Goal: Task Accomplishment & Management: Manage account settings

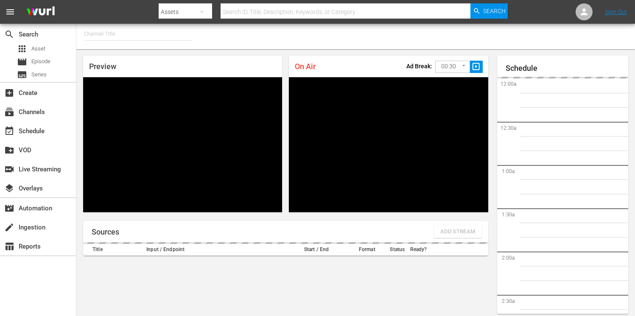
type input "FIFA+ English Global (1781)"
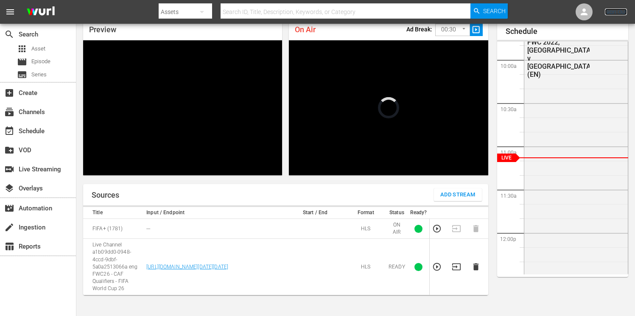
click at [620, 14] on link "Sign Out" at bounding box center [616, 11] width 22 height 7
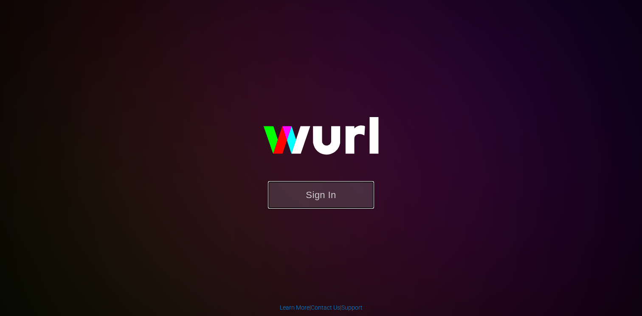
click at [310, 191] on button "Sign In" at bounding box center [321, 195] width 106 height 28
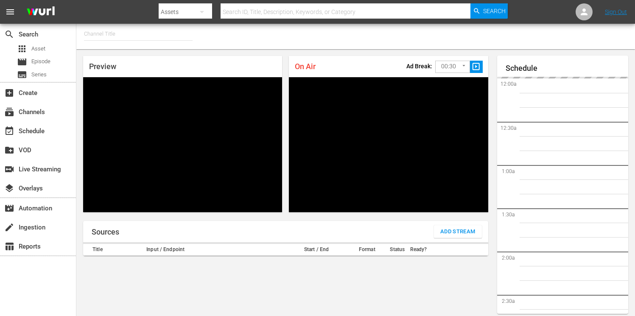
type input "FIFA+ English Global (1781)"
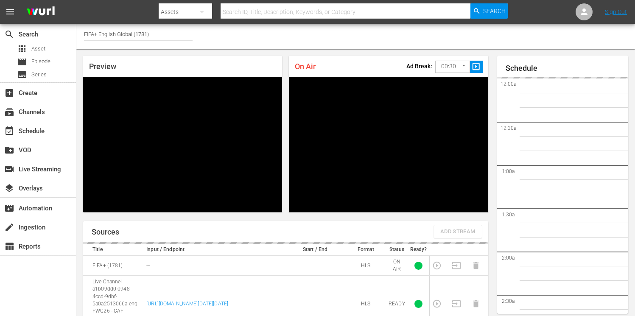
scroll to position [37, 0]
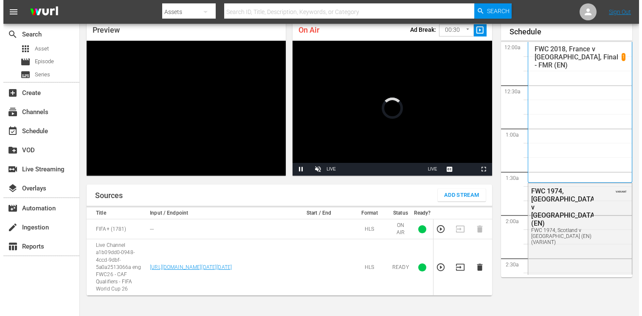
scroll to position [36, 0]
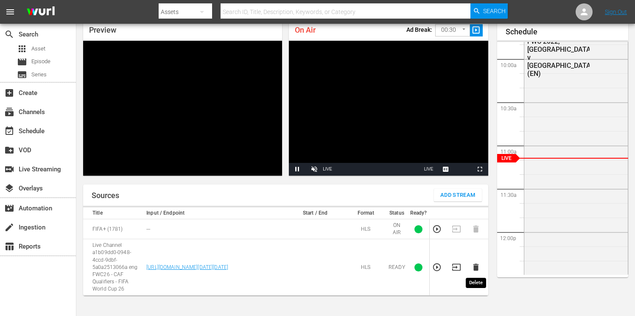
click at [475, 271] on icon "button" at bounding box center [476, 267] width 9 height 9
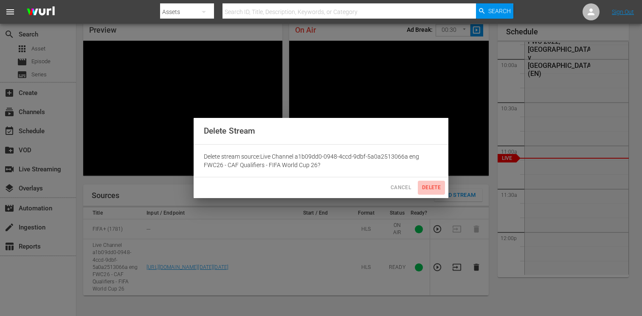
click at [427, 189] on span "Delete" at bounding box center [431, 187] width 20 height 9
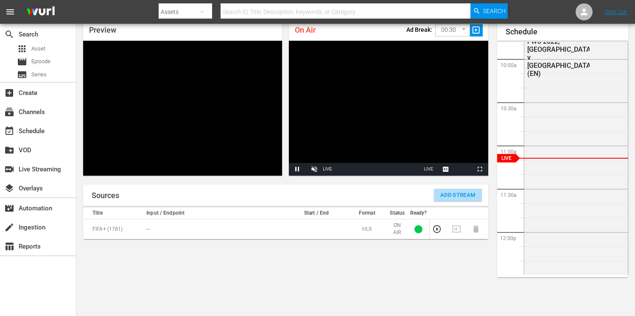
click at [448, 194] on span "Add Stream" at bounding box center [458, 196] width 35 height 10
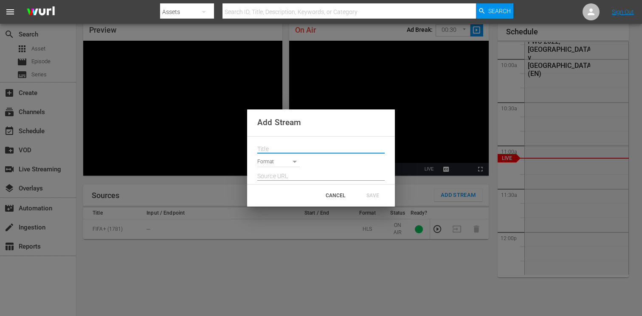
click at [279, 149] on input "text" at bounding box center [320, 149] width 127 height 13
paste input "Live Channel 15a4e9ca-9891-4e0f-9136-cca817fee250 eng FWC26 - CAF Qualifiers - …"
type input "Live Channel 15a4e9ca-9891-4e0f-9136-cca817fee250 eng FWC26 - CAF Qualifiers - …"
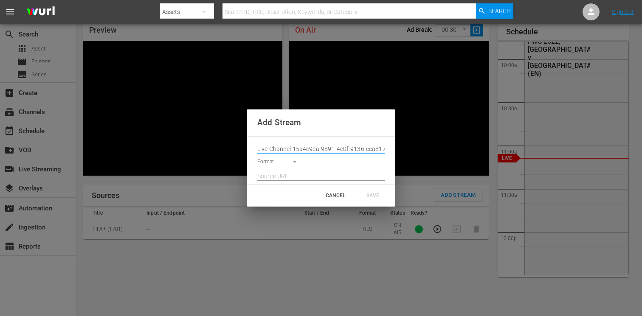
click at [286, 146] on input "Live Channel 15a4e9ca-9891-4e0f-9136-cca817fee250 eng FWC26 - CAF Qualifiers - …" at bounding box center [320, 149] width 127 height 13
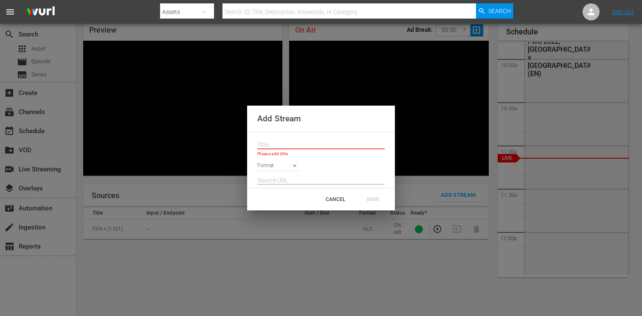
click at [278, 143] on input "text" at bounding box center [320, 145] width 127 height 13
paste input "Live Channel 15a4e9ca-9891-4e0f-9136-cca817fee250 eng FWC26 - CAF Qualifiers - …"
type input "Live Channel 15a4e9ca-9891-4e0f-9136-cca817fee250 eng FWC26 - CAF Qualifiers - …"
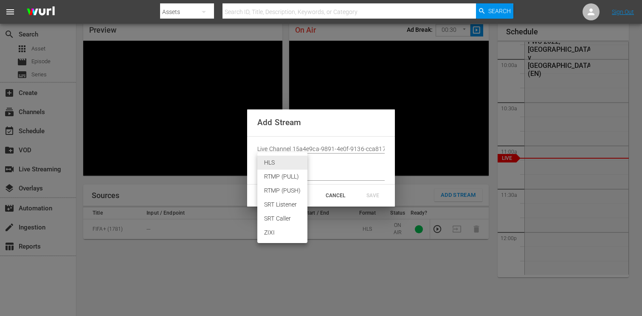
click at [274, 163] on body "menu Search By Assets Search ID, Title, Description, Keywords, or Category Sear…" at bounding box center [321, 122] width 642 height 316
click at [275, 163] on li "HLS" at bounding box center [282, 163] width 50 height 14
type input "HLS"
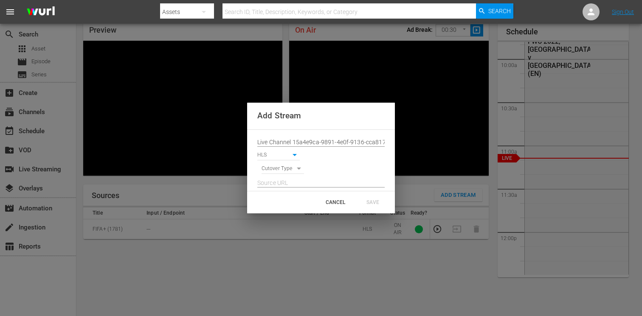
click at [275, 170] on body "menu Search By Assets Search ID, Title, Description, Keywords, or Category Sear…" at bounding box center [321, 122] width 642 height 316
click at [275, 185] on li "SIGNAL" at bounding box center [282, 184] width 43 height 14
type input "SIGNAL"
click at [275, 181] on input "text" at bounding box center [320, 183] width 127 height 13
paste input "[URL][DOMAIN_NAME][DATE][DATE]"
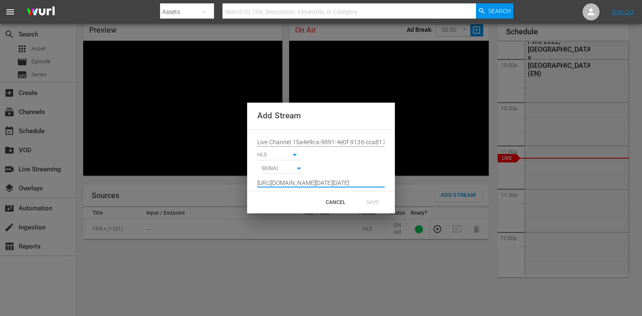
scroll to position [0, 622]
type input "[URL][DOMAIN_NAME][DATE][DATE]"
click at [373, 201] on div "SAVE" at bounding box center [372, 202] width 37 height 15
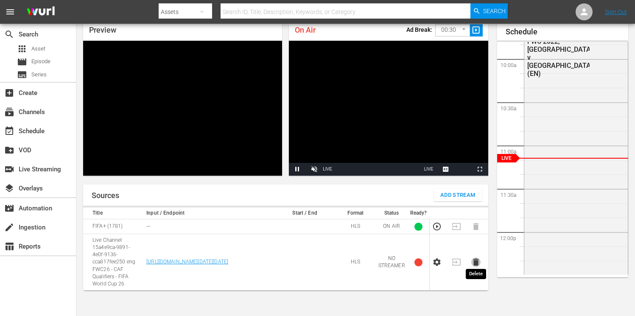
click at [475, 262] on icon "button" at bounding box center [476, 262] width 9 height 9
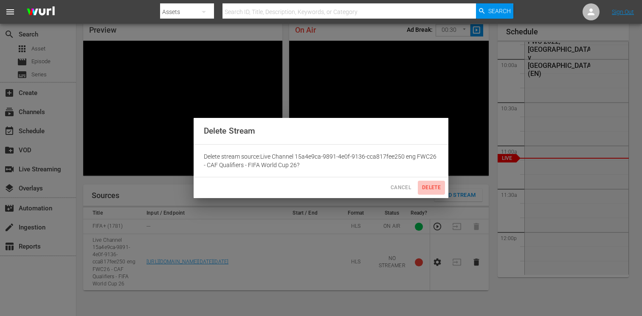
click at [430, 184] on span "Delete" at bounding box center [431, 187] width 20 height 9
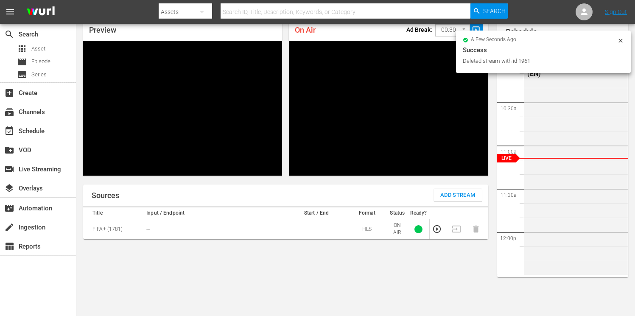
click at [445, 193] on span "Add Stream" at bounding box center [458, 196] width 35 height 10
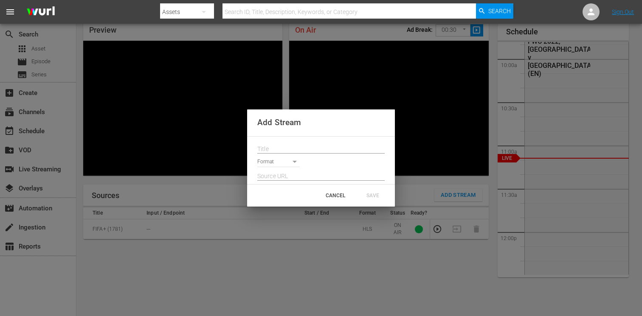
click at [279, 152] on input "text" at bounding box center [320, 149] width 127 height 13
paste input "https://platform.wurl.com/main/cut-to-live/1781"
click at [280, 163] on body "menu Search By Assets Search ID, Title, Description, Keywords, or Category Sear…" at bounding box center [321, 122] width 642 height 316
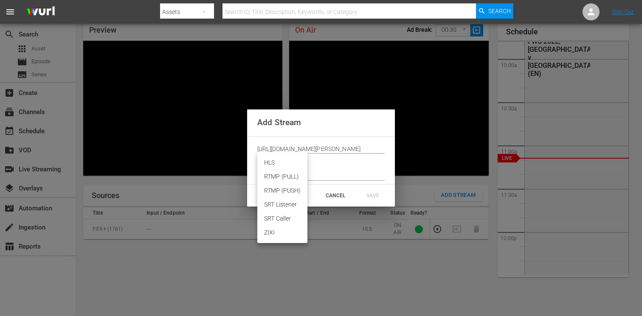
click at [269, 146] on div at bounding box center [321, 158] width 642 height 316
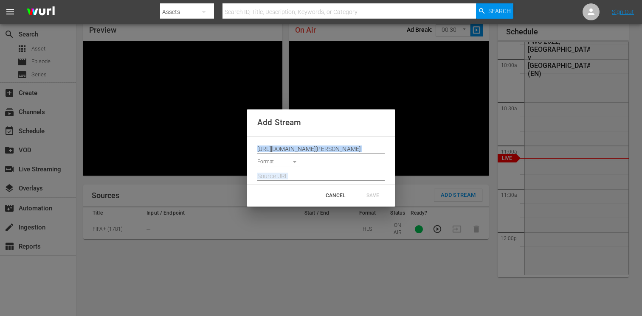
click at [269, 146] on div "HLS RTMP (PULL) RTMP (PUSH) SRT Listener SRT Caller ZIXI" at bounding box center [321, 158] width 642 height 316
click at [270, 146] on input "https://platform.wurl.com/main/cut-to-live/1781" at bounding box center [320, 149] width 127 height 13
paste input "Live Channel 15a4e9ca-9891-4e0f-9136-cca817fee250 eng FWC26 - CAF Qualifiers - …"
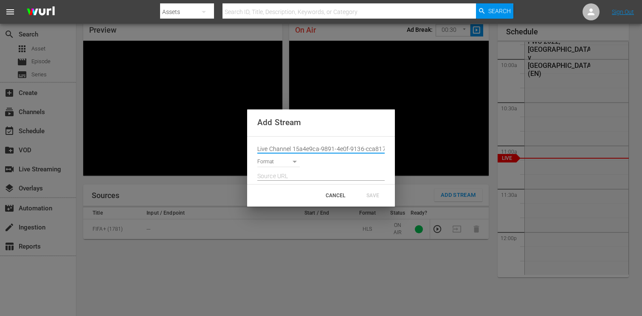
scroll to position [0, 146]
type input "Live Channel 15a4e9ca-9891-4e0f-9136-cca817fee250 eng FWC26 - CAF Qualifiers - …"
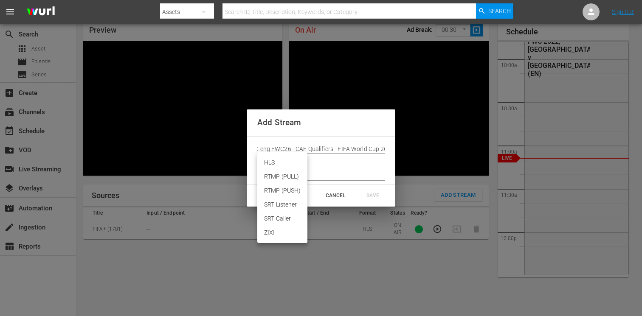
scroll to position [0, 0]
click at [275, 161] on body "menu Search By Assets Search ID, Title, Description, Keywords, or Category Sear…" at bounding box center [321, 122] width 642 height 316
click at [275, 165] on li "HLS" at bounding box center [282, 163] width 50 height 14
type input "HLS"
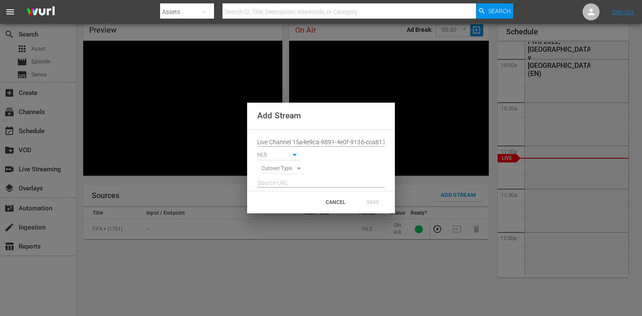
click at [276, 171] on body "menu Search By Assets Search ID, Title, Description, Keywords, or Category Sear…" at bounding box center [321, 122] width 642 height 316
click at [277, 182] on li "SIGNAL" at bounding box center [282, 184] width 43 height 14
type input "SIGNAL"
click at [278, 185] on input "text" at bounding box center [320, 183] width 127 height 13
paste input "[URL][DOMAIN_NAME][DATE][DATE]"
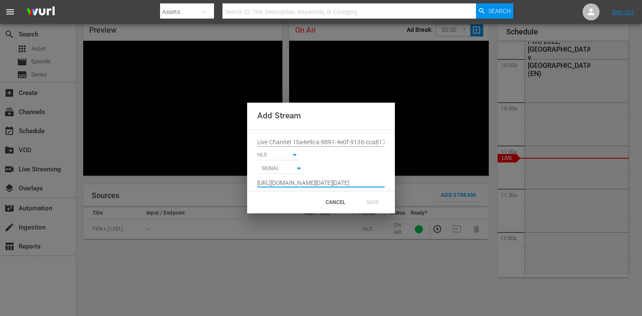
scroll to position [0, 622]
type input "[URL][DOMAIN_NAME][DATE][DATE]"
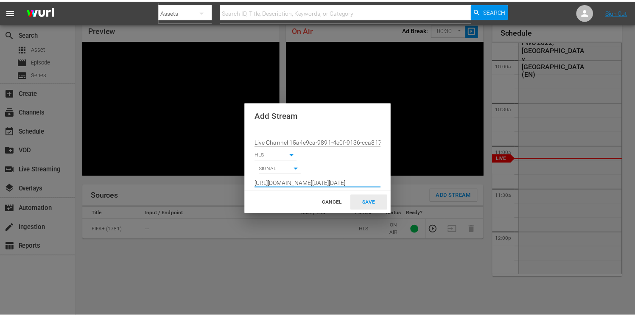
scroll to position [0, 0]
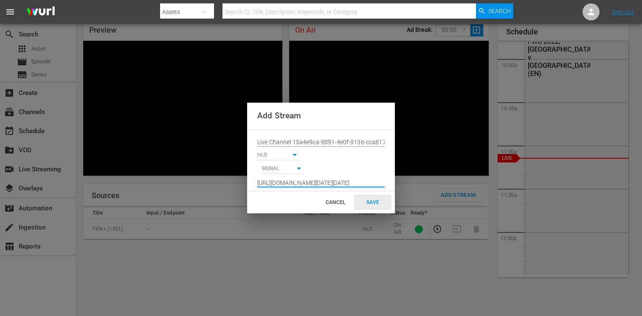
click at [368, 199] on div "SAVE" at bounding box center [372, 202] width 37 height 15
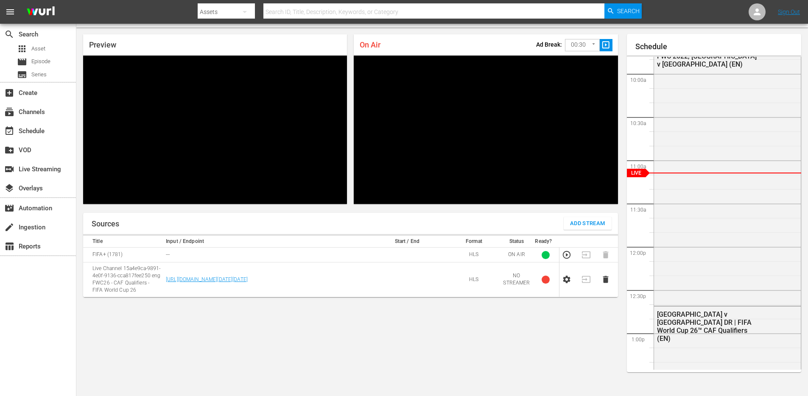
scroll to position [849, 0]
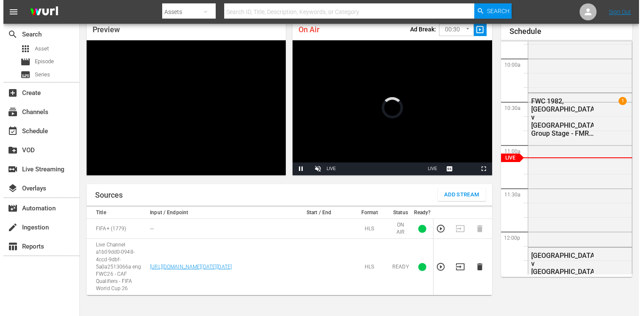
scroll to position [37, 0]
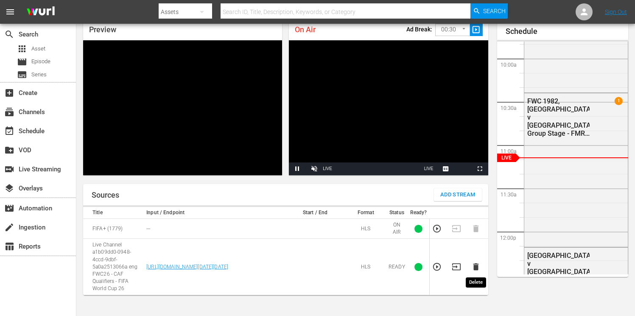
click at [475, 269] on icon "button" at bounding box center [476, 267] width 6 height 7
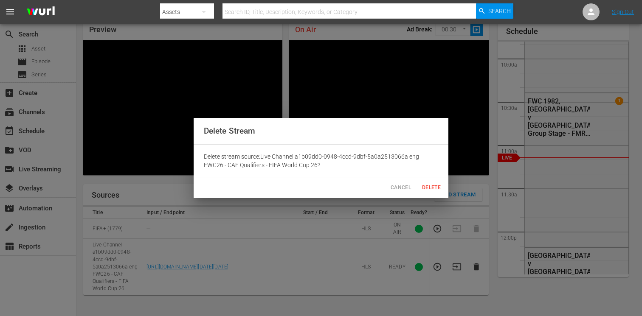
click at [427, 187] on span "Delete" at bounding box center [431, 187] width 20 height 9
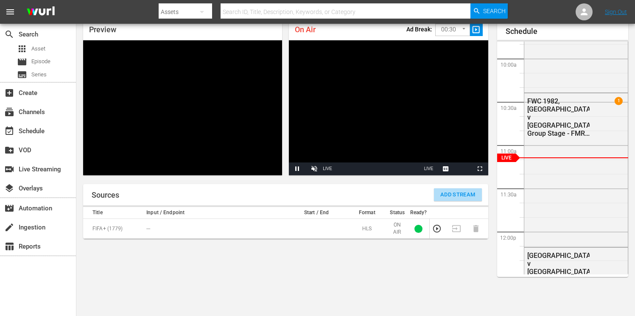
click at [447, 196] on span "Add Stream" at bounding box center [458, 195] width 35 height 10
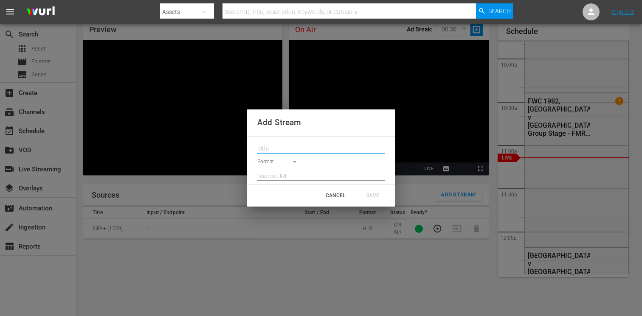
click at [293, 148] on input "text" at bounding box center [320, 149] width 127 height 13
paste input "Live Channel 15a4e9ca-9891-4e0f-9136-cca817fee250 eng FWC26 - CAF Qualifiers - …"
type input "Live Channel 15a4e9ca-9891-4e0f-9136-cca817fee250 eng FWC26 - CAF Qualifiers - …"
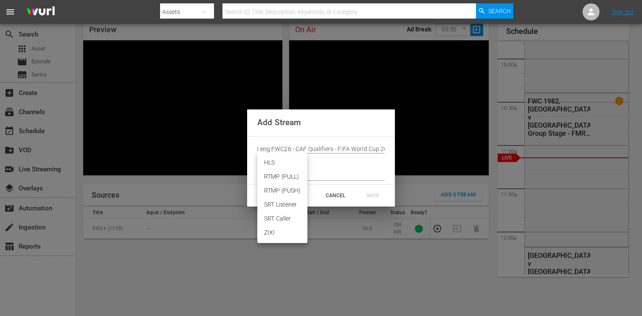
click at [278, 161] on body "menu Search By Assets Search ID, Title, Description, Keywords, or Category Sear…" at bounding box center [321, 121] width 642 height 316
click at [275, 161] on li "HLS" at bounding box center [282, 163] width 50 height 14
type input "HLS"
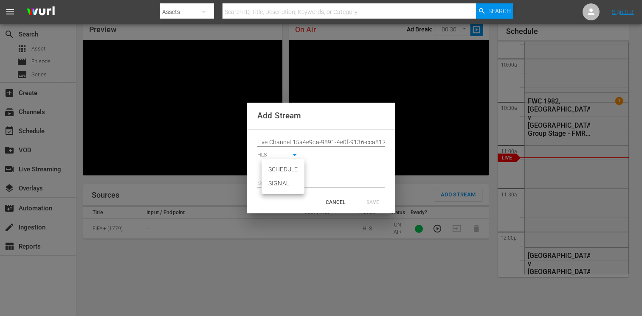
click at [274, 170] on body "menu Search By Assets Search ID, Title, Description, Keywords, or Category Sear…" at bounding box center [321, 121] width 642 height 316
click at [275, 182] on li "SIGNAL" at bounding box center [282, 184] width 43 height 14
type input "SIGNAL"
click at [299, 183] on input "text" at bounding box center [320, 183] width 127 height 13
paste input "[URL][DOMAIN_NAME][DATE][DATE]"
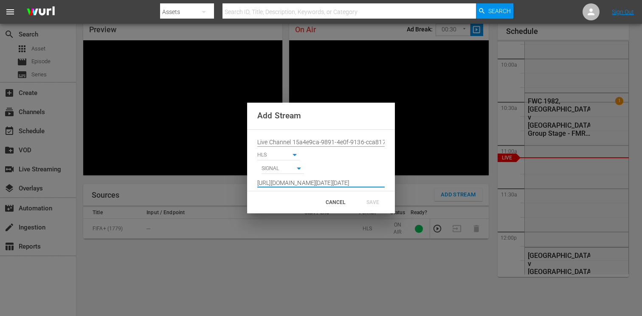
scroll to position [0, 622]
type input "[URL][DOMAIN_NAME][DATE][DATE]"
click at [373, 201] on div "SAVE" at bounding box center [372, 202] width 37 height 15
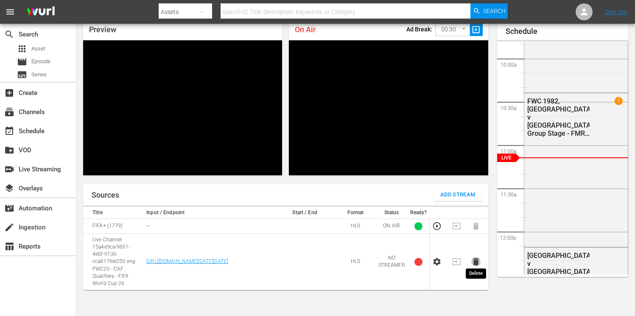
click at [479, 259] on icon "button" at bounding box center [476, 261] width 9 height 9
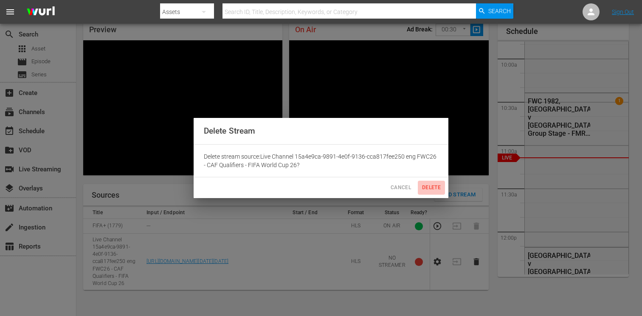
click at [426, 186] on span "Delete" at bounding box center [431, 187] width 20 height 9
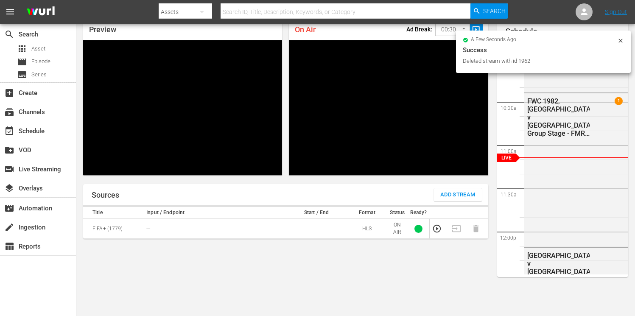
click at [446, 192] on span "Add Stream" at bounding box center [458, 195] width 35 height 10
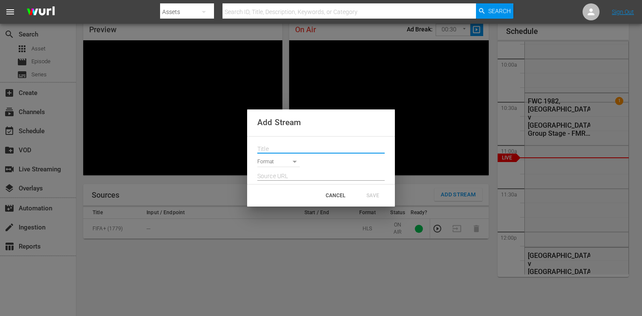
click at [267, 148] on input "text" at bounding box center [320, 149] width 127 height 13
paste input "Live Channel 15a4e9ca-9891-4e0f-9136-cca817fee250 eng FWC26 - CAF Qualifiers - …"
type input "Live Channel 15a4e9ca-9891-4e0f-9136-cca817fee250 eng FWC26 - CAF Qualifiers - …"
click at [282, 161] on body "menu Search By Assets Search ID, Title, Description, Keywords, or Category Sear…" at bounding box center [321, 121] width 642 height 316
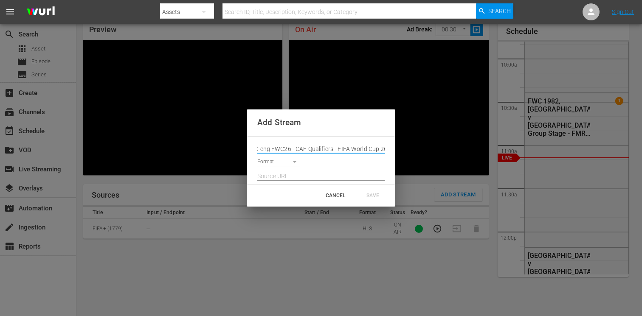
scroll to position [0, 0]
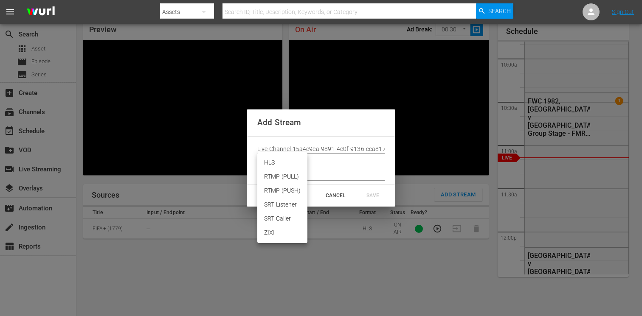
click at [276, 161] on li "HLS" at bounding box center [282, 163] width 50 height 14
type input "HLS"
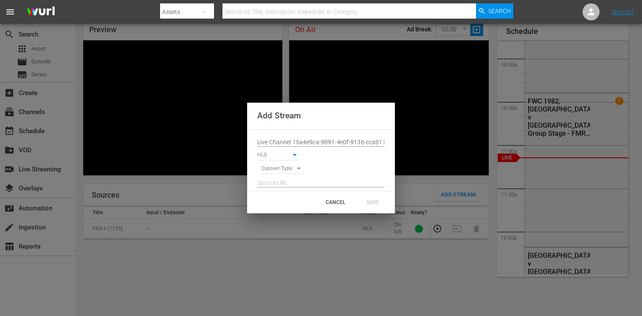
click at [275, 171] on body "menu Search By Assets Search ID, Title, Description, Keywords, or Category Sear…" at bounding box center [321, 121] width 642 height 316
click at [276, 184] on li "SIGNAL" at bounding box center [282, 184] width 43 height 14
type input "SIGNAL"
click at [283, 183] on input "text" at bounding box center [320, 183] width 127 height 13
paste input "[URL][DOMAIN_NAME][DATE][DATE]"
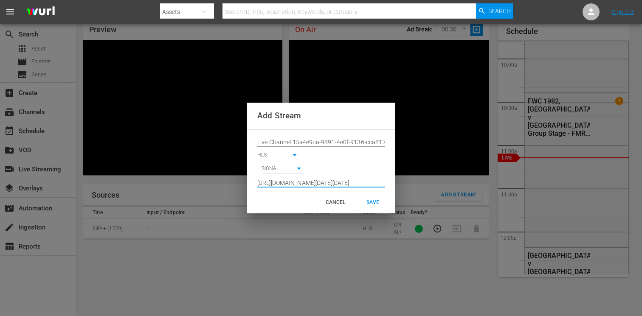
scroll to position [0, 622]
type input "[URL][DOMAIN_NAME][DATE][DATE]"
click at [370, 202] on div "SAVE" at bounding box center [372, 202] width 37 height 15
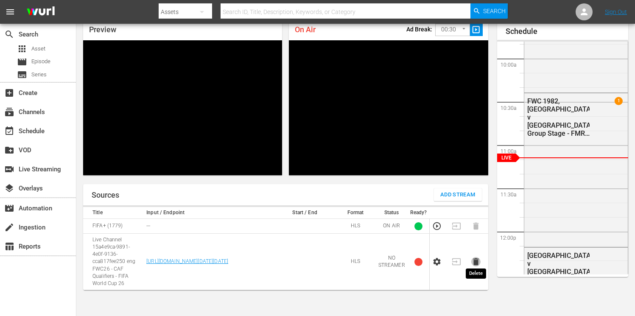
click at [477, 262] on icon "button" at bounding box center [476, 261] width 9 height 9
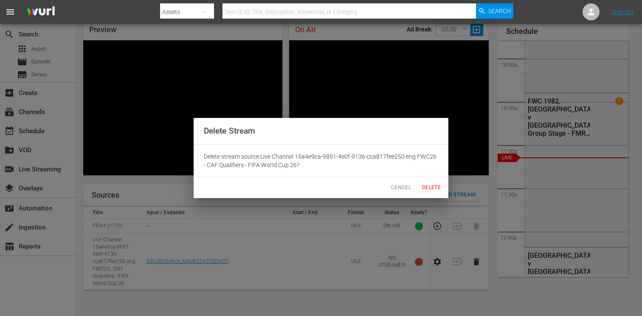
click at [429, 187] on span "Delete" at bounding box center [431, 187] width 20 height 9
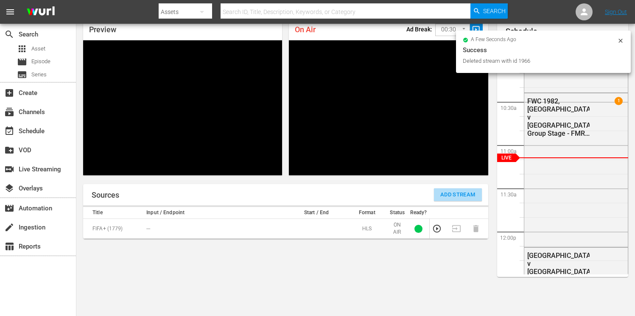
click at [444, 192] on span "Add Stream" at bounding box center [458, 195] width 35 height 10
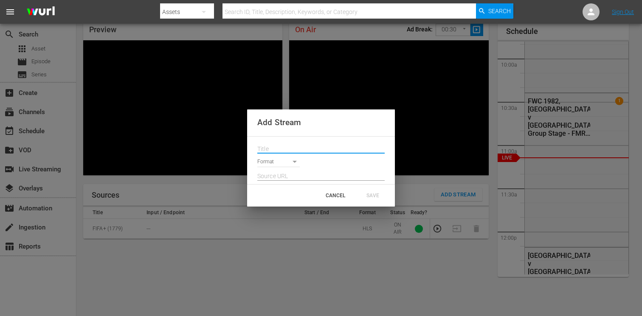
click at [291, 148] on input "text" at bounding box center [320, 149] width 127 height 13
paste input "Live Channel 15a4e9ca-9891-4e0f-9136-cca817fee250 eng FWC26 - CAF Qualifiers - …"
type input "Live Channel 15a4e9ca-9891-4e0f-9136-cca817fee250 eng FWC26 - CAF Qualifiers - …"
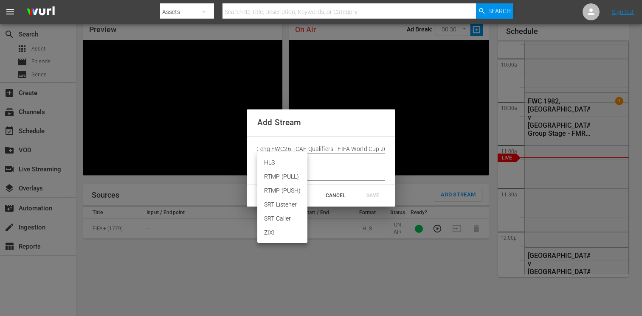
scroll to position [0, 0]
click at [278, 164] on body "menu Search By Assets Search ID, Title, Description, Keywords, or Category Sear…" at bounding box center [321, 121] width 642 height 316
click at [277, 160] on li "HLS" at bounding box center [282, 163] width 50 height 14
type input "HLS"
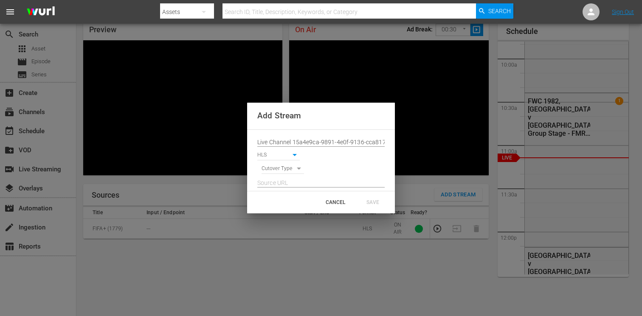
click at [278, 169] on body "menu Search By Assets Search ID, Title, Description, Keywords, or Category Sear…" at bounding box center [321, 121] width 642 height 316
click at [278, 182] on li "SIGNAL" at bounding box center [282, 184] width 43 height 14
type input "SIGNAL"
click at [282, 185] on input "text" at bounding box center [320, 183] width 127 height 13
paste input "[URL][DOMAIN_NAME][DATE][DATE]"
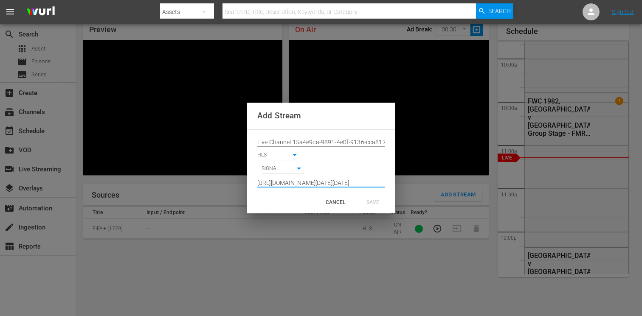
scroll to position [0, 622]
type input "[URL][DOMAIN_NAME][DATE][DATE]"
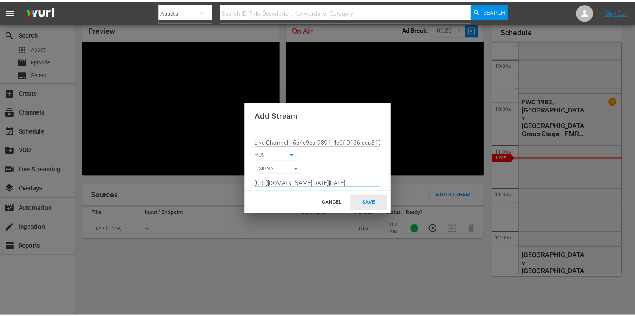
scroll to position [0, 0]
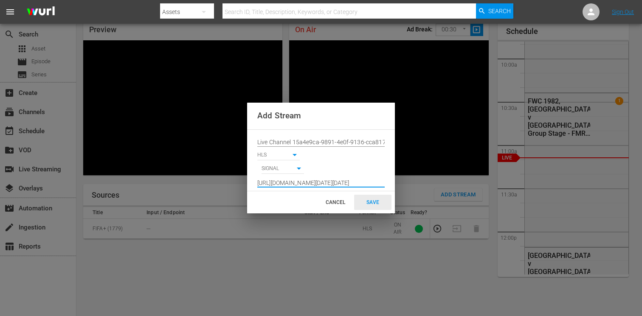
click at [370, 199] on div "SAVE" at bounding box center [372, 202] width 37 height 15
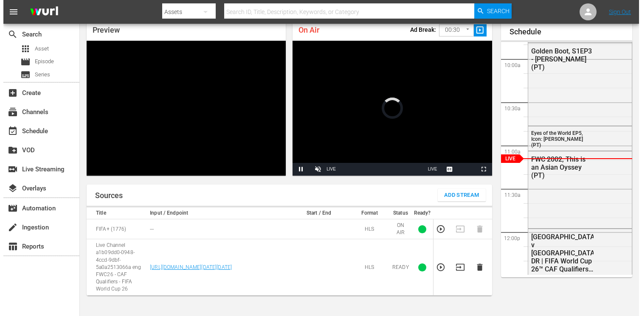
scroll to position [36, 0]
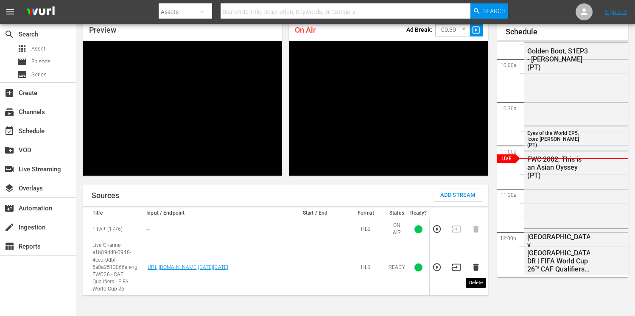
click at [476, 268] on icon "button" at bounding box center [476, 267] width 6 height 7
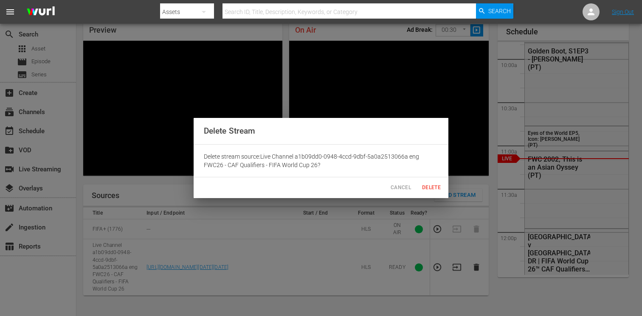
click at [430, 184] on span "Delete" at bounding box center [431, 187] width 20 height 9
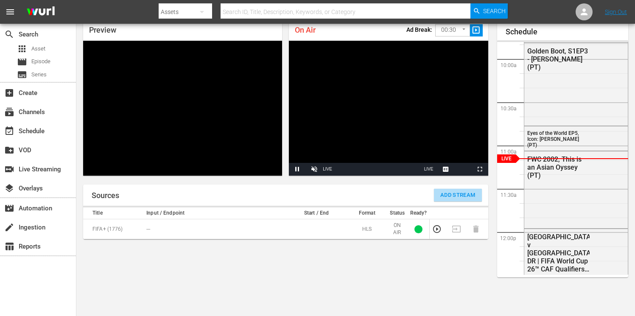
click at [446, 194] on span "Add Stream" at bounding box center [458, 196] width 35 height 10
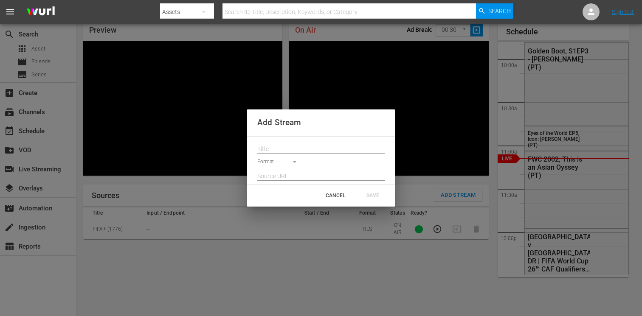
click at [278, 149] on input "text" at bounding box center [320, 149] width 127 height 13
paste input "Live Channel 15a4e9ca-9891-4e0f-9136-cca817fee250 eng FWC26 - CAF Qualifiers - …"
type input "Live Channel 15a4e9ca-9891-4e0f-9136-cca817fee250 eng FWC26 - CAF Qualifiers - …"
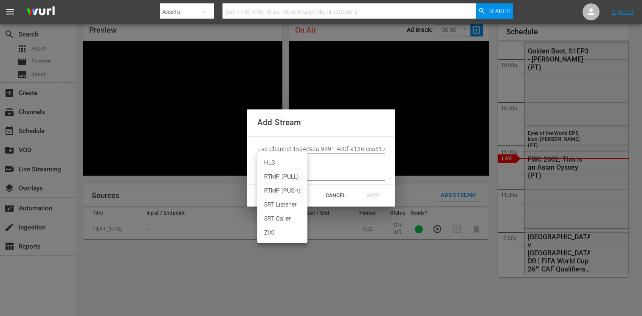
click at [276, 164] on body "menu Search By Assets Search ID, Title, Description, Keywords, or Category Sear…" at bounding box center [321, 122] width 642 height 316
click at [272, 159] on li "HLS" at bounding box center [282, 163] width 50 height 14
type input "HLS"
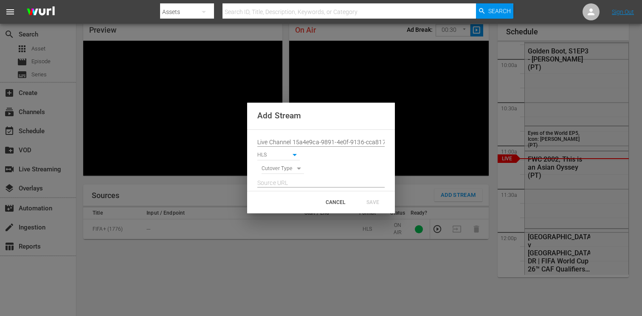
click at [272, 168] on body "menu Search By Assets Search ID, Title, Description, Keywords, or Category Sear…" at bounding box center [321, 122] width 642 height 316
click at [274, 183] on li "SIGNAL" at bounding box center [282, 184] width 43 height 14
type input "SIGNAL"
click at [280, 184] on input "text" at bounding box center [320, 183] width 127 height 13
paste input "[URL][DOMAIN_NAME][DATE][DATE]"
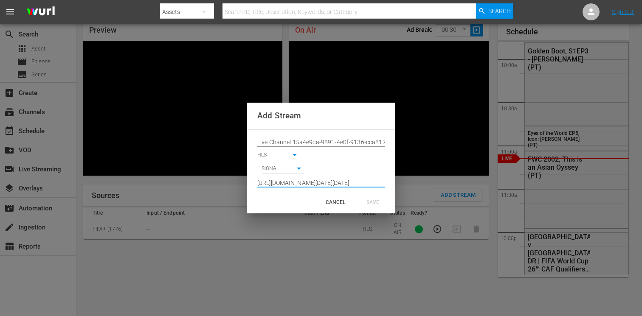
scroll to position [0, 622]
type input "[URL][DOMAIN_NAME][DATE][DATE]"
click at [369, 202] on div "SAVE" at bounding box center [372, 202] width 37 height 15
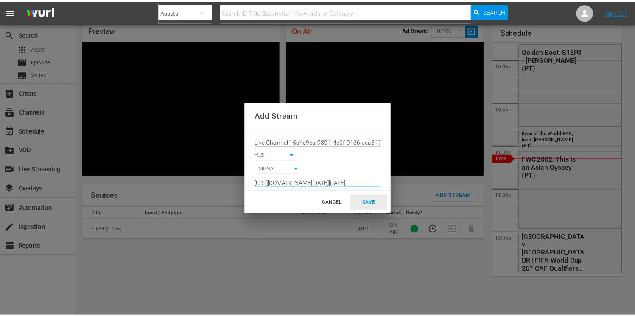
scroll to position [0, 0]
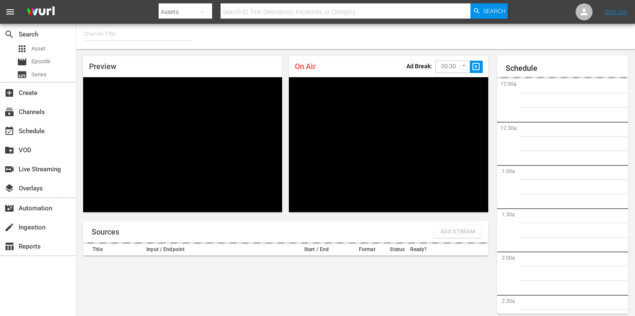
type input "FIFA+ Spanish Global (1780)"
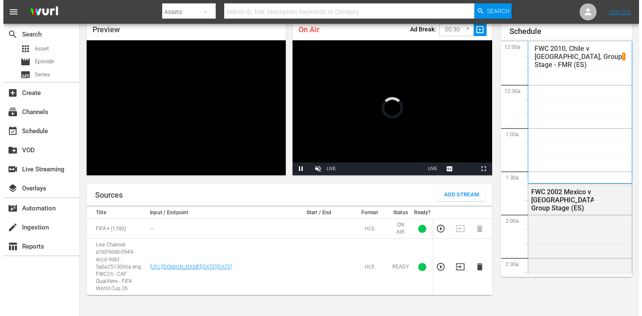
scroll to position [37, 0]
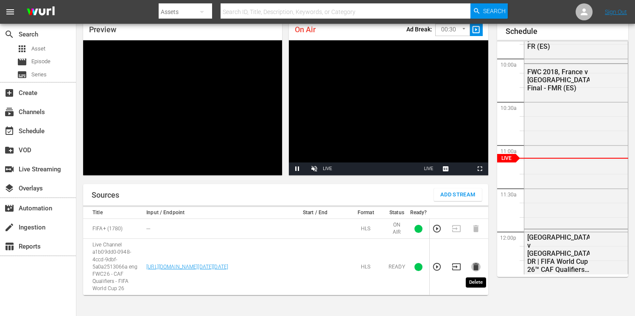
click at [475, 265] on icon "button" at bounding box center [476, 267] width 6 height 7
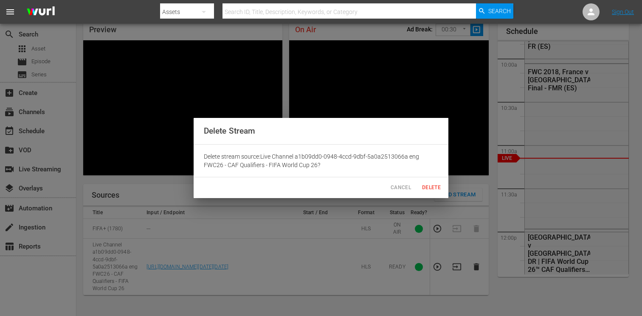
click at [430, 187] on span "Delete" at bounding box center [431, 187] width 20 height 9
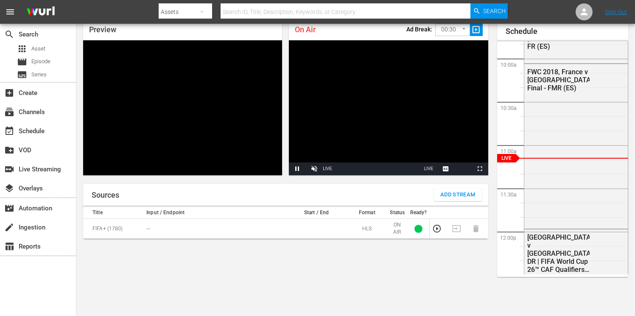
click at [449, 191] on span "Add Stream" at bounding box center [458, 195] width 35 height 10
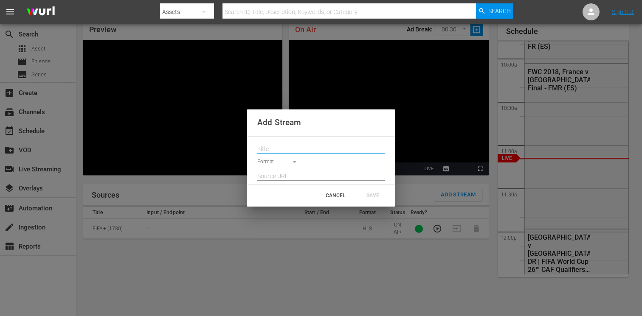
click at [292, 151] on input "text" at bounding box center [320, 149] width 127 height 13
paste input "Live Channel 15a4e9ca-9891-4e0f-9136-cca817fee250 eng FWC26 - CAF Qualifiers - …"
type input "Live Channel 15a4e9ca-9891-4e0f-9136-cca817fee250 eng FWC26 - CAF Qualifiers - …"
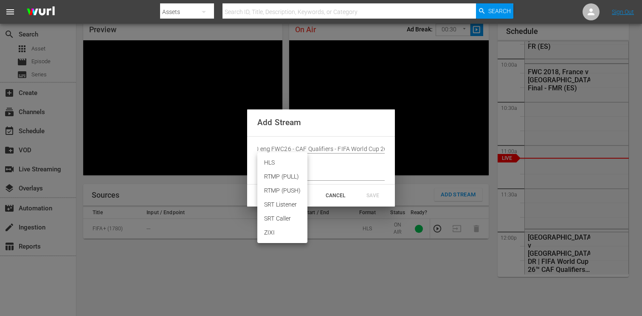
scroll to position [0, 0]
click at [285, 163] on body "menu Search By Assets Search ID, Title, Description, Keywords, or Category Sear…" at bounding box center [321, 121] width 642 height 316
click at [275, 163] on li "HLS" at bounding box center [282, 163] width 50 height 14
type input "HLS"
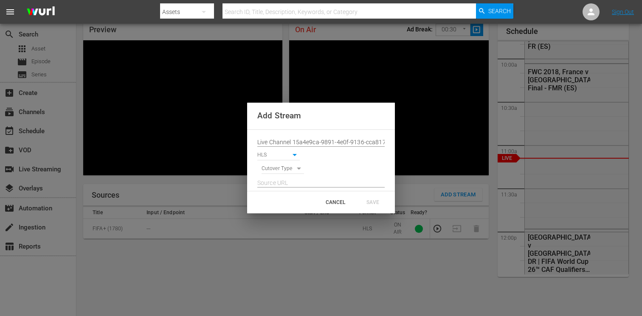
click at [275, 170] on body "menu Search By Assets Search ID, Title, Description, Keywords, or Category Sear…" at bounding box center [321, 121] width 642 height 316
click at [277, 185] on li "SIGNAL" at bounding box center [282, 184] width 43 height 14
type input "SIGNAL"
click at [280, 184] on input "text" at bounding box center [320, 183] width 127 height 13
paste input "[URL][DOMAIN_NAME][DATE][DATE]"
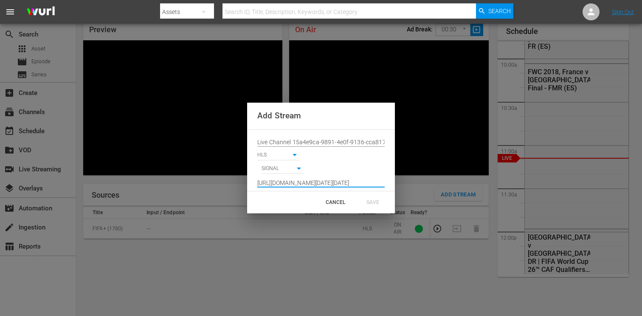
scroll to position [0, 622]
type input "[URL][DOMAIN_NAME][DATE][DATE]"
click at [374, 205] on div "SAVE" at bounding box center [372, 202] width 37 height 15
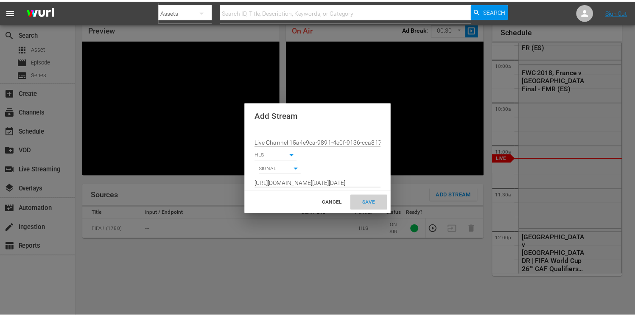
scroll to position [0, 0]
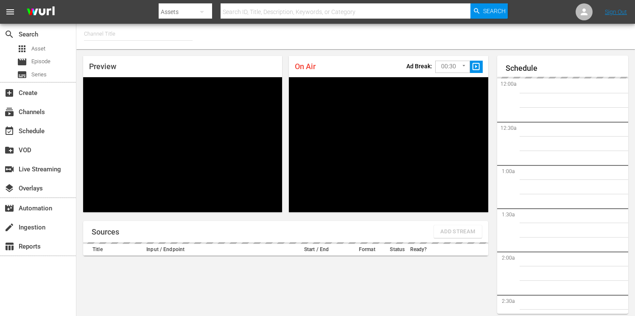
type input "FIFA+ [DEMOGRAPHIC_DATA]-Local-MX (1855)"
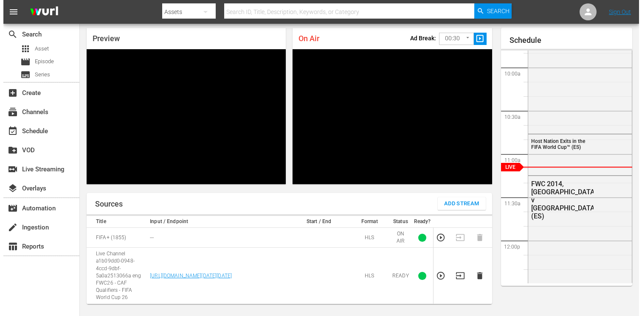
scroll to position [28, 0]
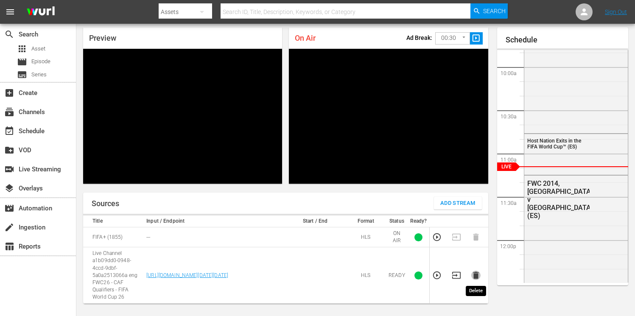
click at [477, 277] on icon "button" at bounding box center [476, 275] width 6 height 7
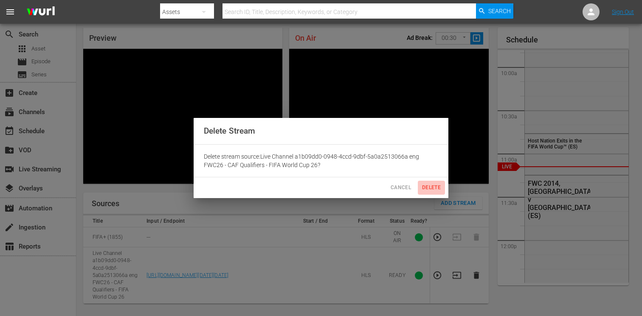
click at [425, 185] on span "Delete" at bounding box center [431, 187] width 20 height 9
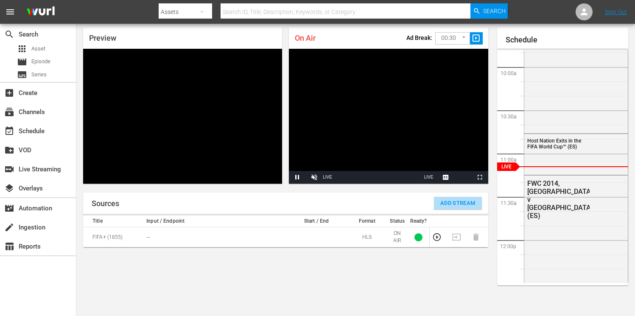
click at [450, 204] on span "Add Stream" at bounding box center [458, 204] width 35 height 10
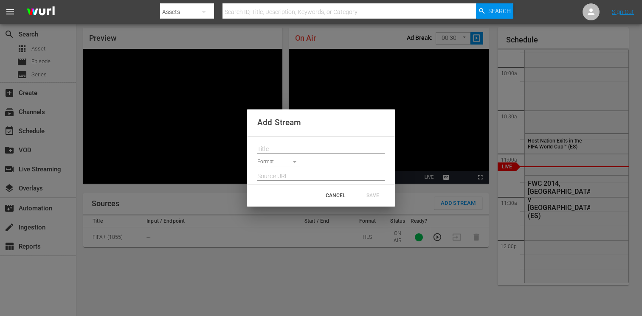
click at [285, 152] on input "text" at bounding box center [320, 149] width 127 height 13
paste input "Live Channel 15a4e9ca-9891-4e0f-9136-cca817fee250 eng FWC26 - CAF Qualifiers - …"
type input "Live Channel 15a4e9ca-9891-4e0f-9136-cca817fee250 eng FWC26 - CAF Qualifiers - …"
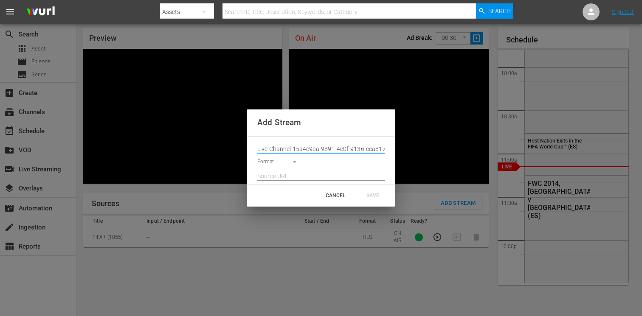
click at [281, 161] on body "menu Search By Assets Search ID, Title, Description, Keywords, or Category Sear…" at bounding box center [321, 130] width 642 height 316
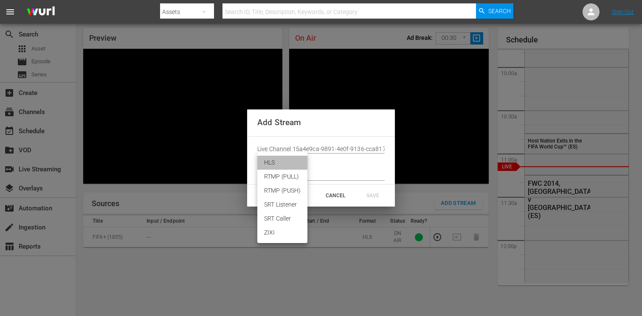
click at [274, 160] on li "HLS" at bounding box center [282, 163] width 50 height 14
type input "HLS"
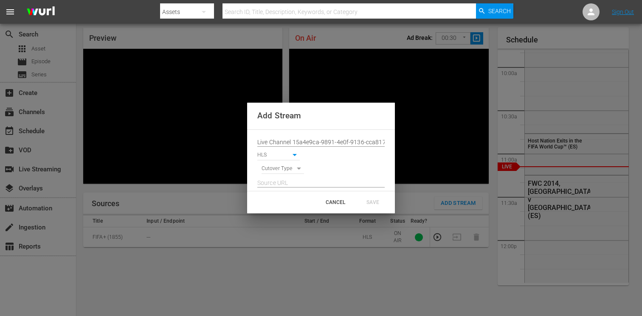
click at [274, 168] on body "menu Search By Assets Search ID, Title, Description, Keywords, or Category Sear…" at bounding box center [321, 130] width 642 height 316
click at [274, 183] on li "SIGNAL" at bounding box center [282, 184] width 43 height 14
type input "SIGNAL"
click at [300, 183] on input "text" at bounding box center [320, 183] width 127 height 13
paste input "[URL][DOMAIN_NAME][DATE][DATE]"
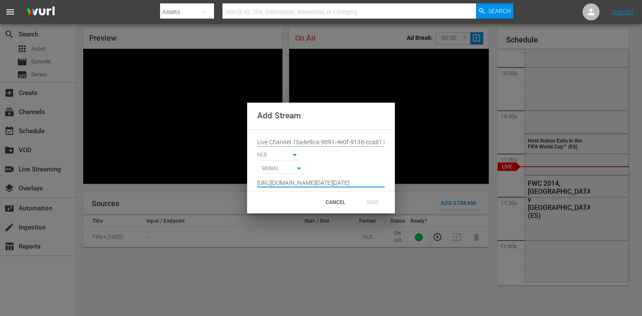
scroll to position [0, 622]
type input "[URL][DOMAIN_NAME][DATE][DATE]"
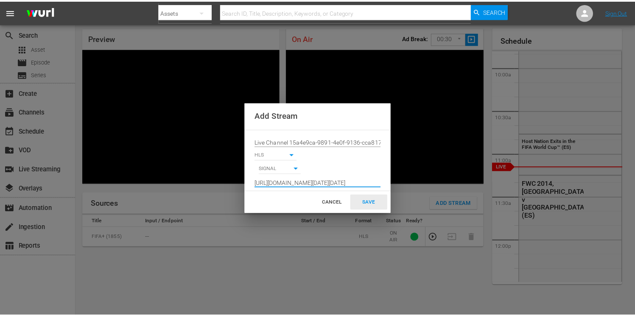
scroll to position [0, 0]
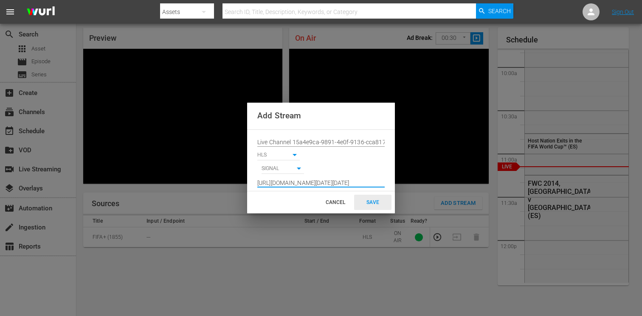
click at [370, 200] on div "SAVE" at bounding box center [372, 202] width 37 height 15
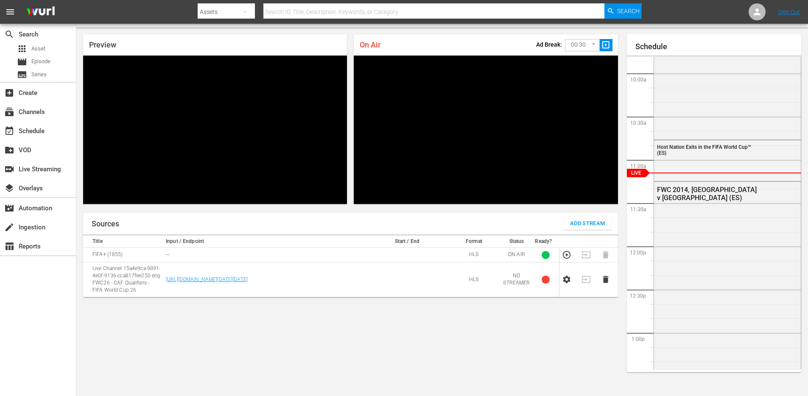
scroll to position [849, 0]
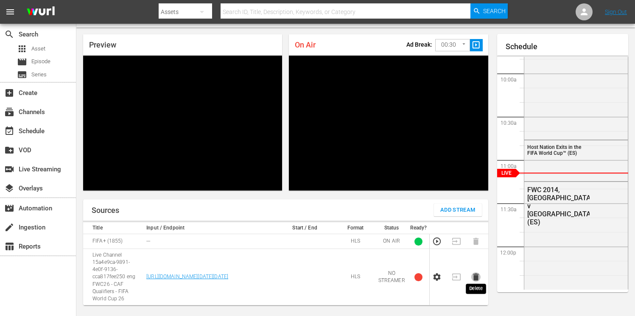
click at [476, 275] on icon "button" at bounding box center [476, 277] width 6 height 7
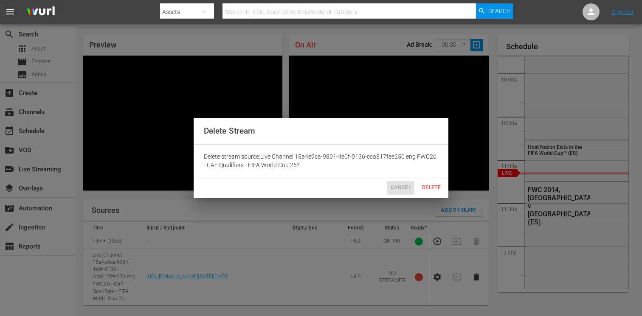
drag, startPoint x: 400, startPoint y: 191, endPoint x: 393, endPoint y: 189, distance: 6.7
click at [393, 189] on span "Cancel" at bounding box center [400, 187] width 20 height 9
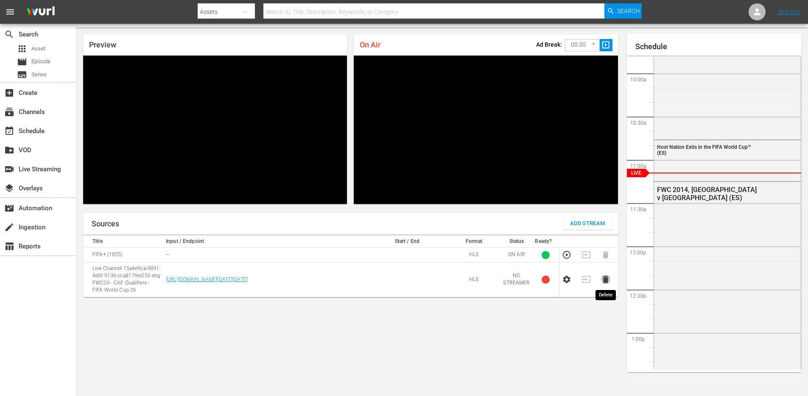
click at [605, 283] on icon "button" at bounding box center [606, 279] width 6 height 7
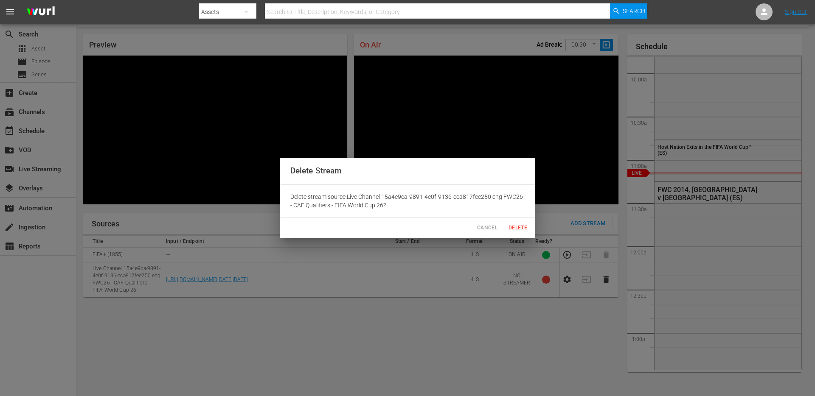
click at [524, 229] on span "Delete" at bounding box center [518, 228] width 20 height 9
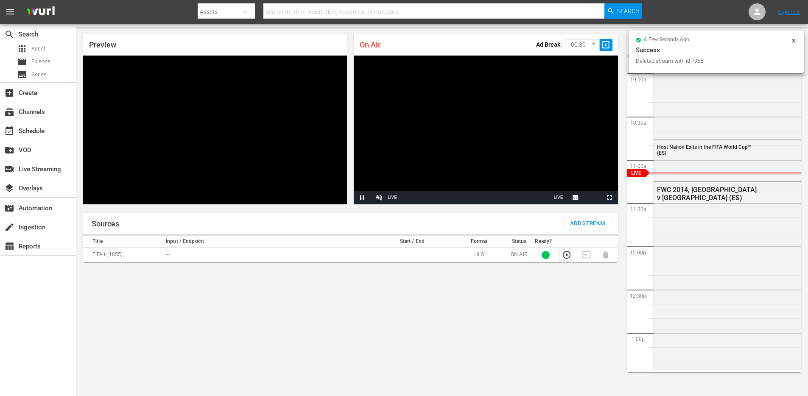
click at [573, 222] on span "Add Stream" at bounding box center [587, 224] width 35 height 10
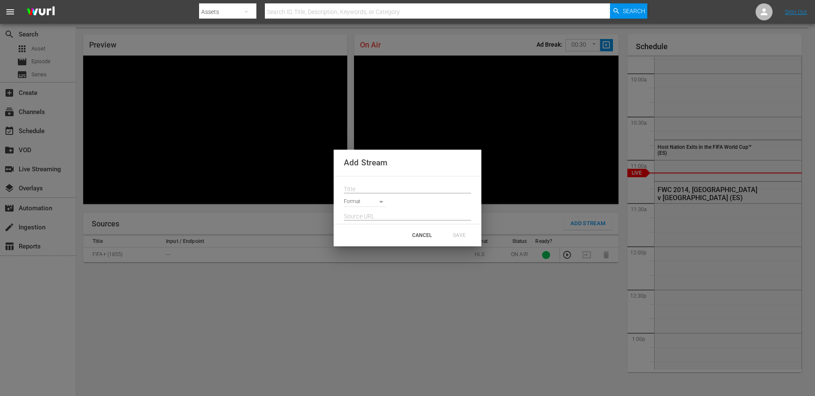
click at [356, 191] on input "text" at bounding box center [407, 189] width 127 height 13
paste input "Live Channel 15a4e9ca-9891-4e0f-9136-cca817fee250 eng FWC26 - CAF Qualifiers - …"
type input "Live Channel 15a4e9ca-9891-4e0f-9136-cca817fee250 eng FWC26 - CAF Qualifiers - …"
click at [358, 202] on body "menu Search By Assets Search ID, Title, Description, Keywords, or Category Sear…" at bounding box center [407, 176] width 815 height 396
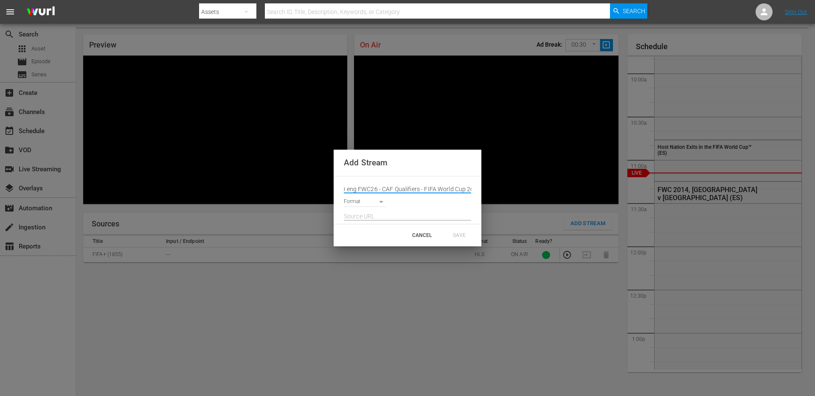
scroll to position [0, 0]
click at [359, 205] on li "HLS" at bounding box center [369, 203] width 50 height 14
type input "HLS"
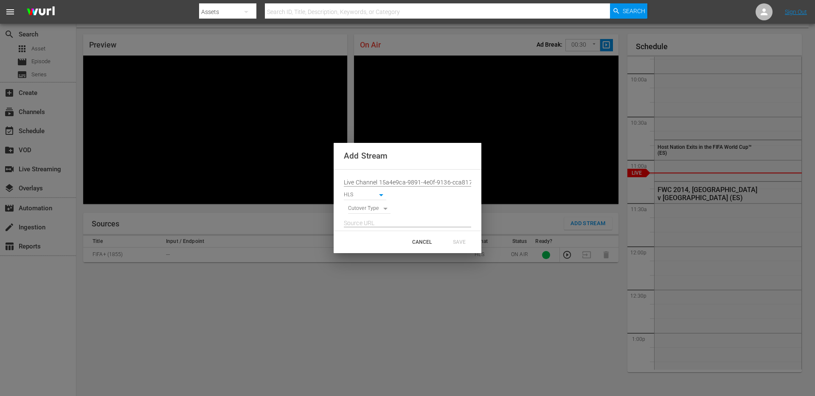
click at [359, 210] on body "menu Search By Assets Search ID, Title, Description, Keywords, or Category Sear…" at bounding box center [407, 176] width 815 height 396
click at [360, 222] on li "SIGNAL" at bounding box center [369, 223] width 43 height 14
type input "SIGNAL"
click at [371, 219] on input "text" at bounding box center [407, 223] width 127 height 13
paste input "[URL][DOMAIN_NAME][DATE][DATE]"
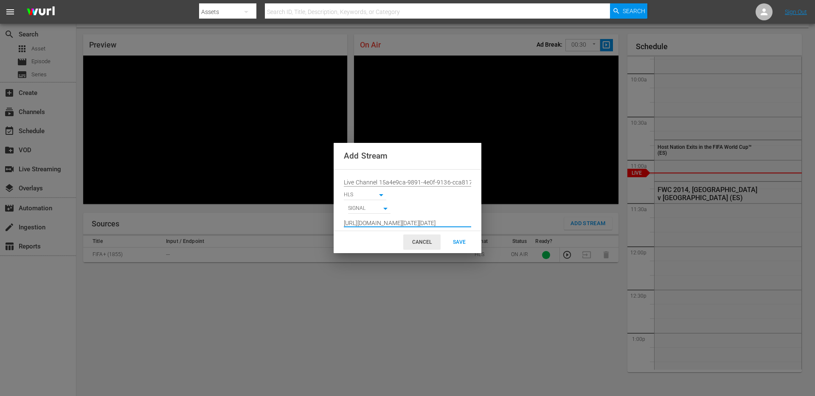
scroll to position [0, 622]
type input "[URL][DOMAIN_NAME][DATE][DATE]"
click at [455, 244] on div "SAVE" at bounding box center [459, 242] width 37 height 15
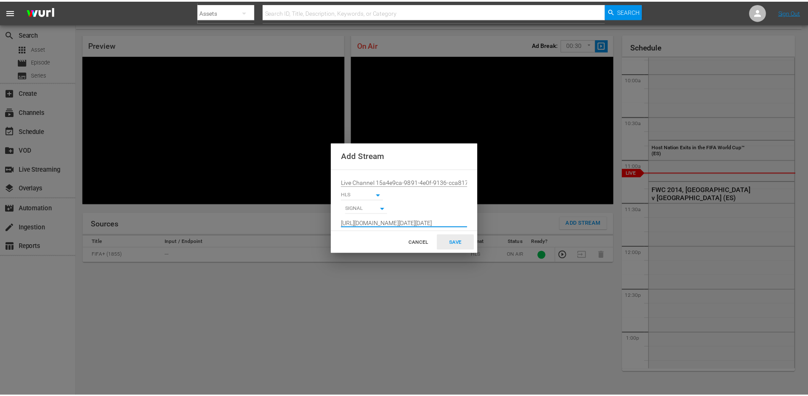
scroll to position [0, 0]
